Goal: Task Accomplishment & Management: Manage account settings

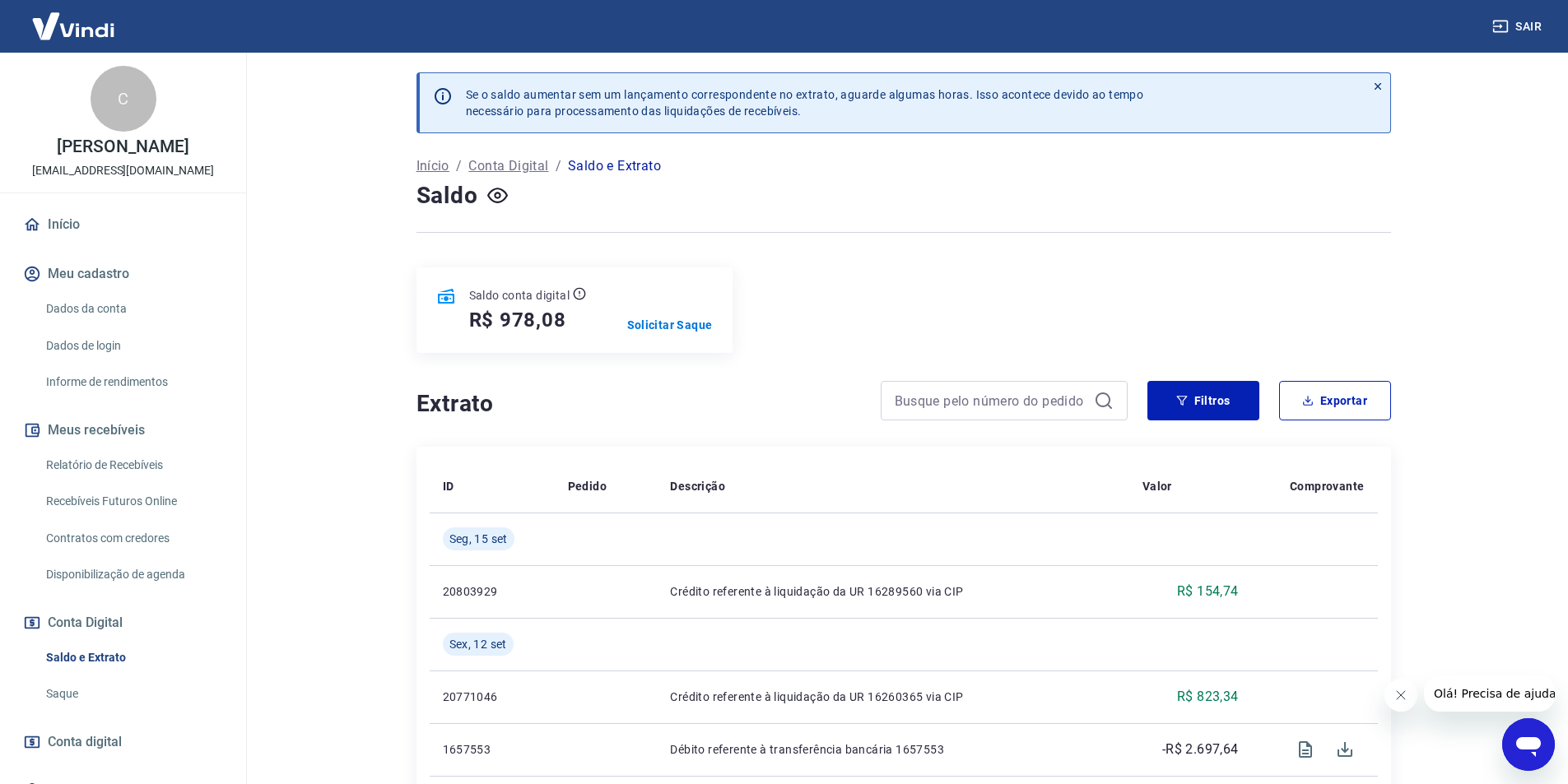
click at [93, 455] on link "Relatório de Recebíveis" at bounding box center [133, 464] width 187 height 34
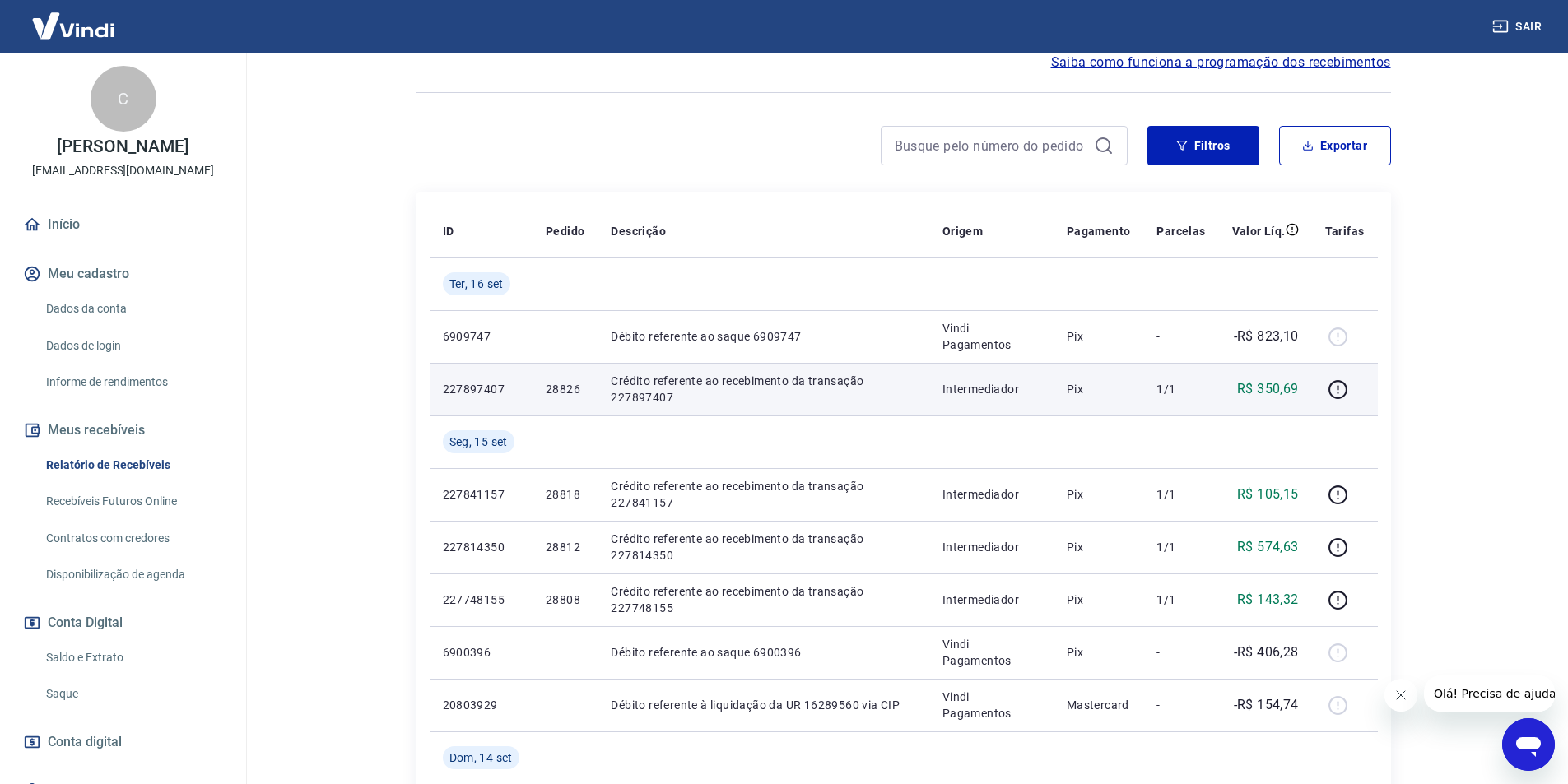
scroll to position [164, 0]
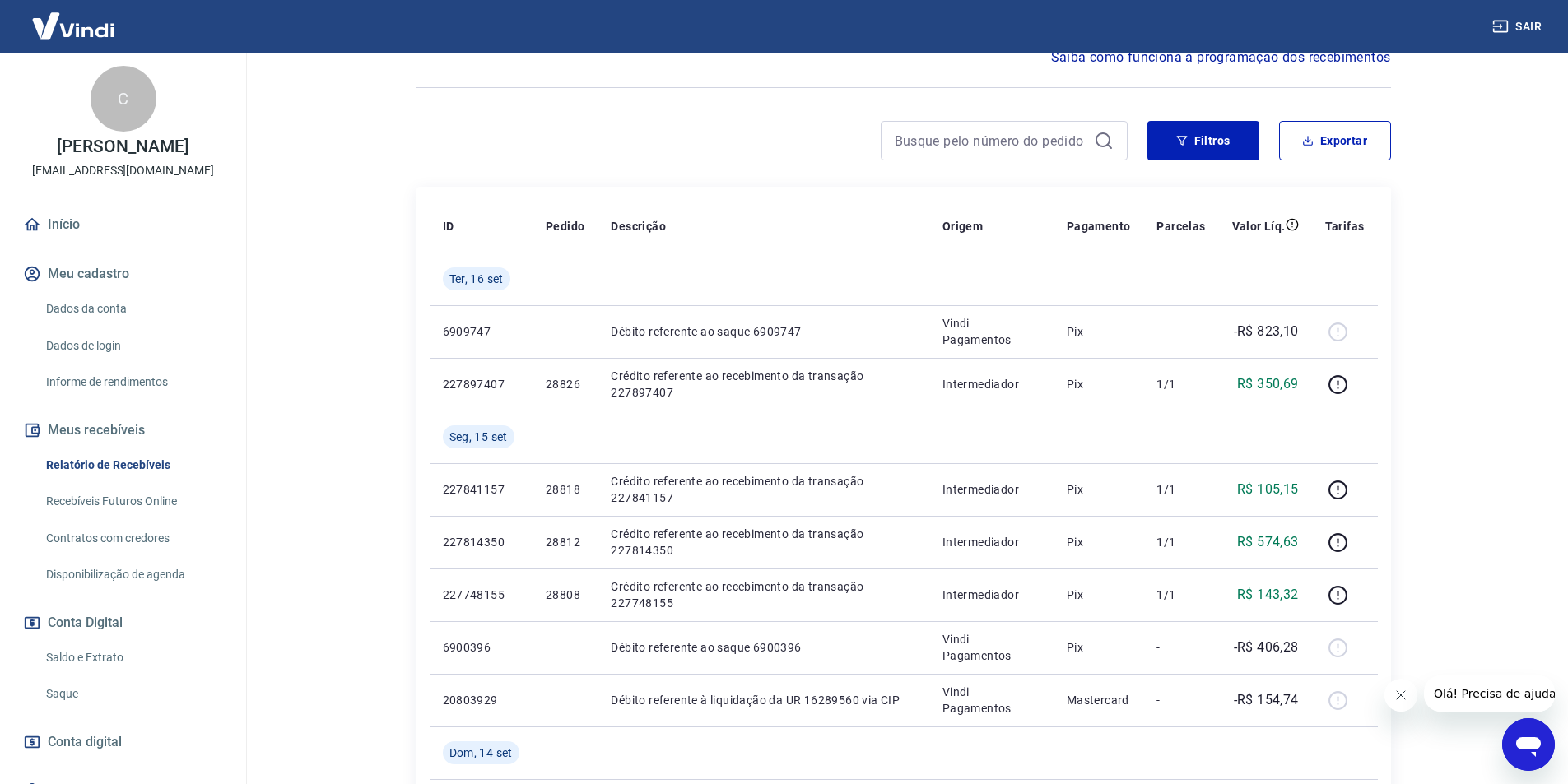
click at [115, 657] on link "Saldo e Extrato" at bounding box center [133, 657] width 187 height 34
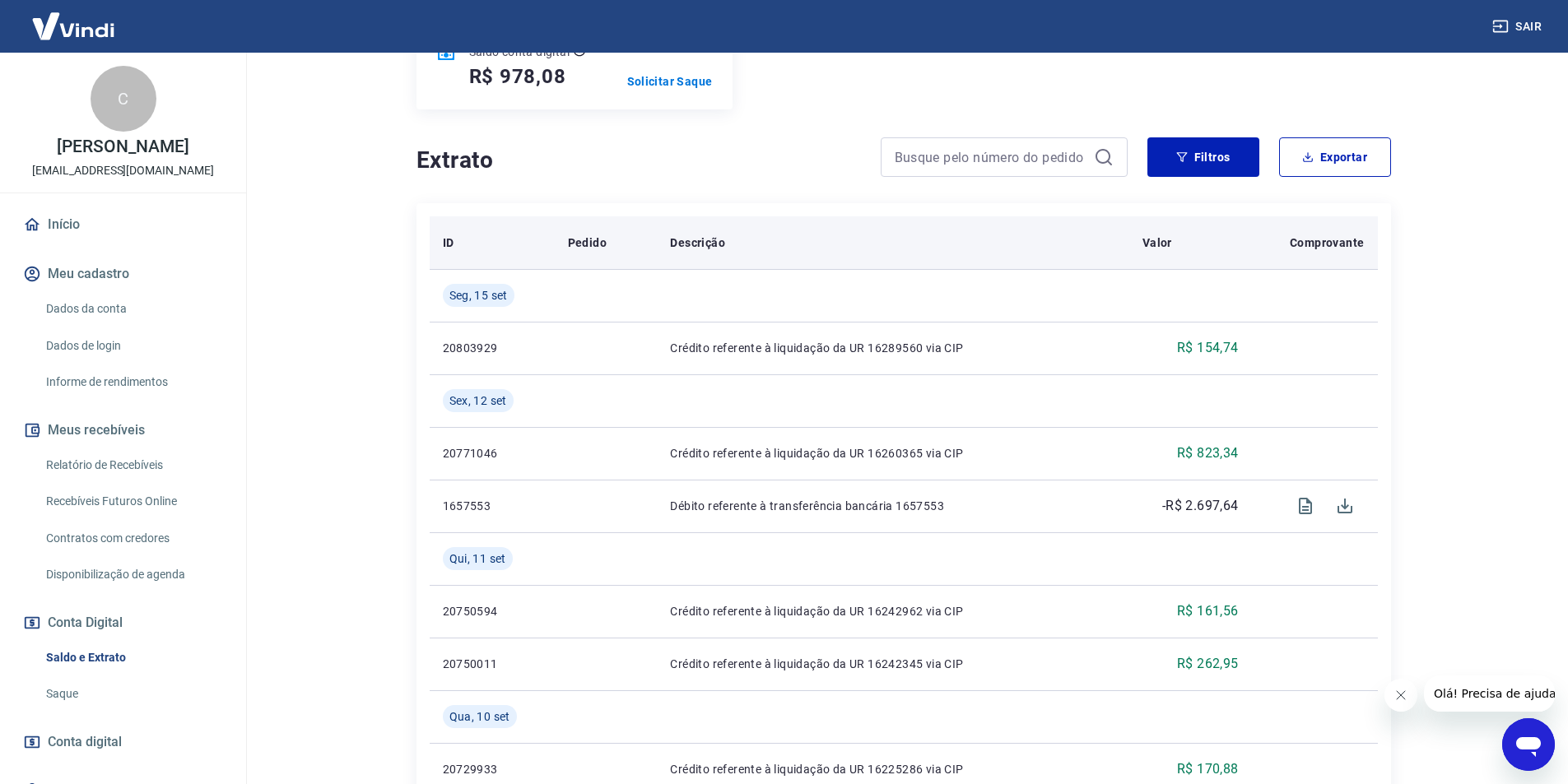
scroll to position [247, 0]
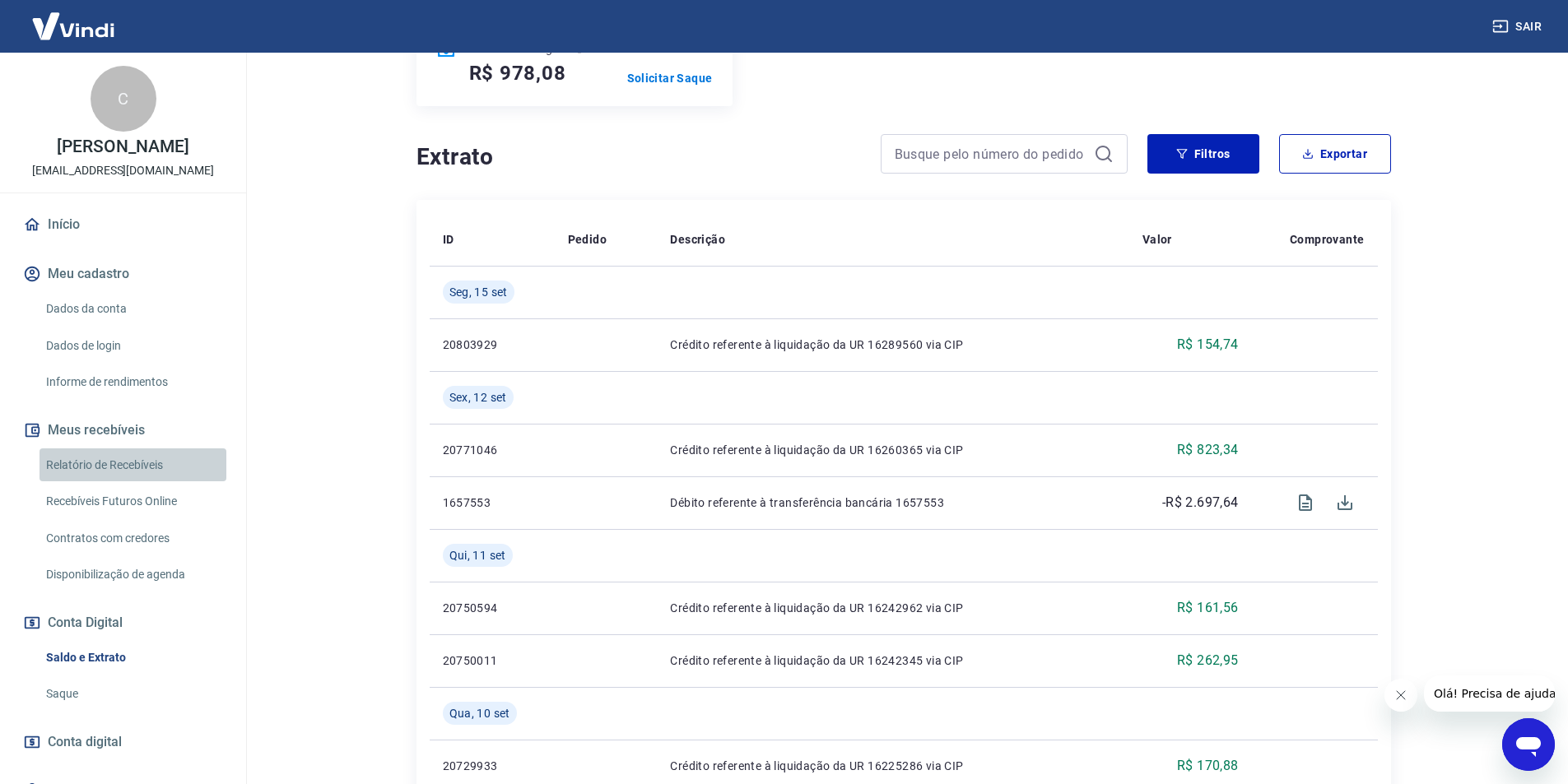
click at [144, 458] on link "Relatório de Recebíveis" at bounding box center [133, 464] width 187 height 34
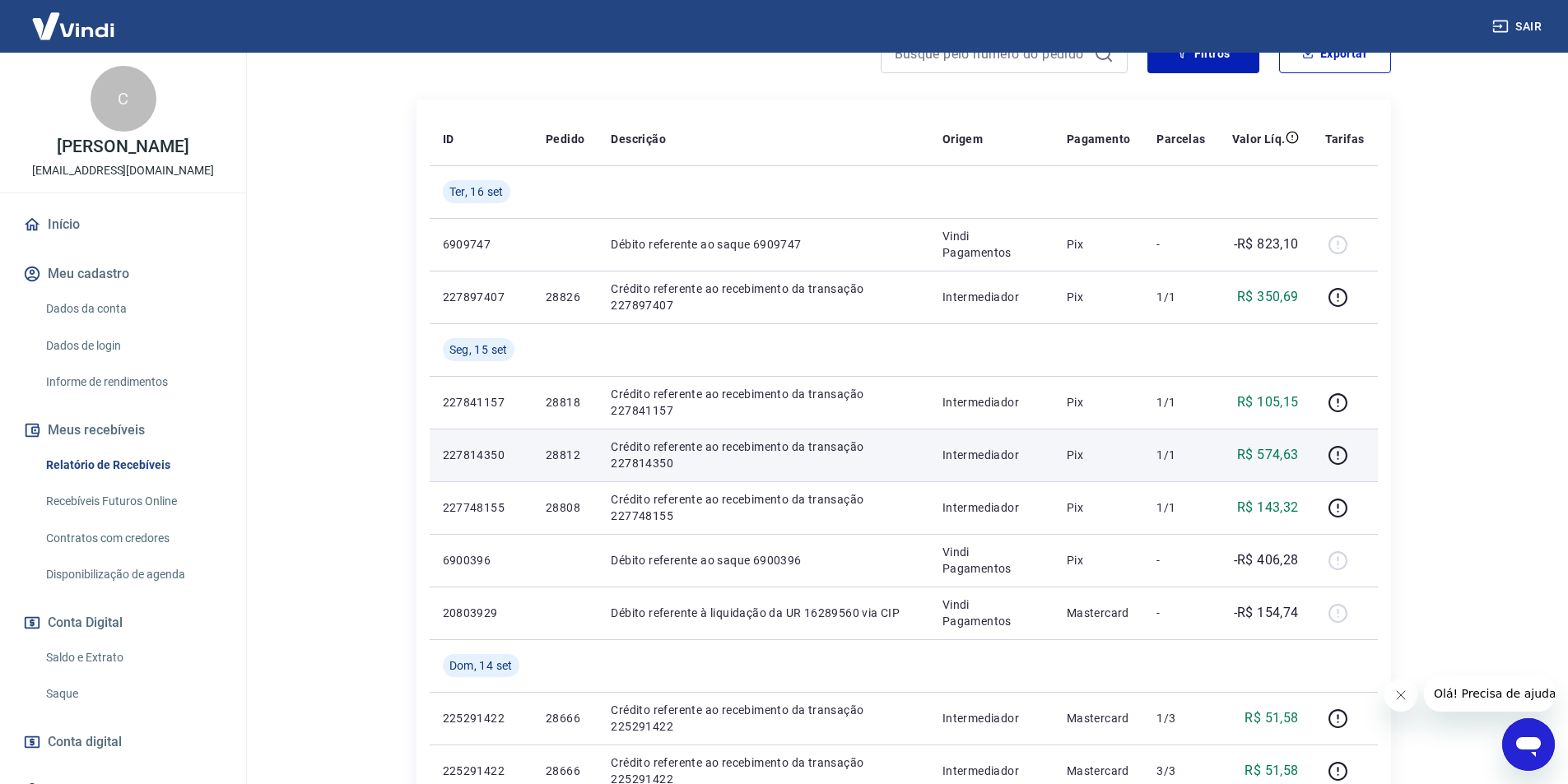
scroll to position [329, 0]
